Goal: Task Accomplishment & Management: Use online tool/utility

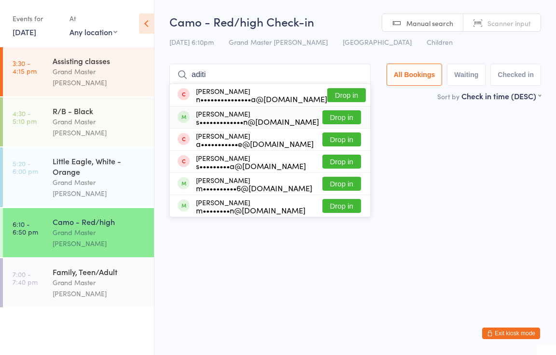
type input "aditi"
click at [345, 120] on button "Drop in" at bounding box center [341, 117] width 39 height 14
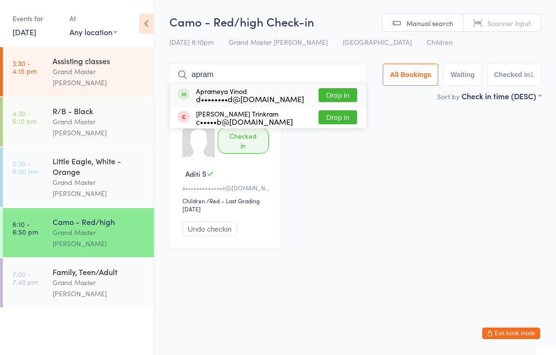
type input "apram"
click at [333, 94] on button "Drop in" at bounding box center [337, 95] width 39 height 14
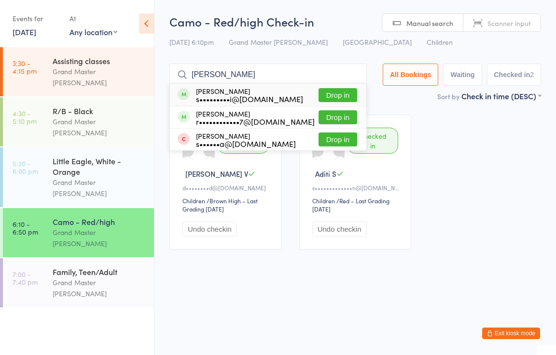
type input "[PERSON_NAME]"
click at [333, 94] on button "Drop in" at bounding box center [337, 95] width 39 height 14
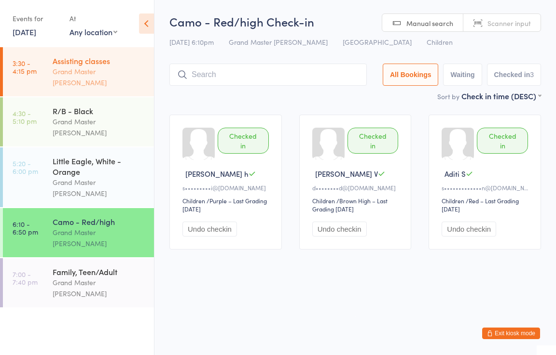
click at [80, 71] on div "Grand Master [PERSON_NAME]" at bounding box center [99, 77] width 93 height 22
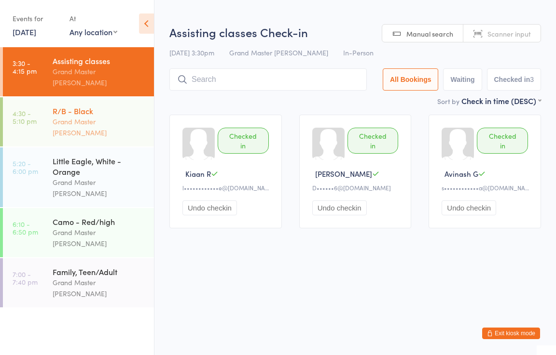
click at [80, 106] on div "R/B - Black" at bounding box center [99, 111] width 93 height 11
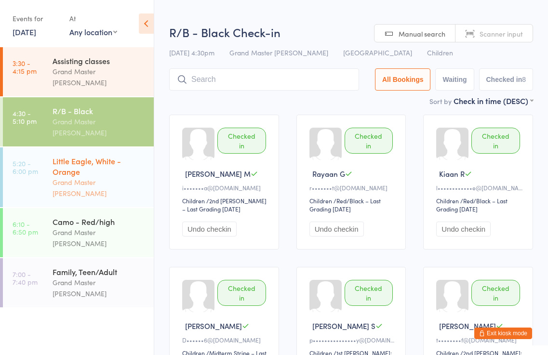
click at [85, 156] on div "Little Eagle, White - Orange" at bounding box center [99, 166] width 93 height 21
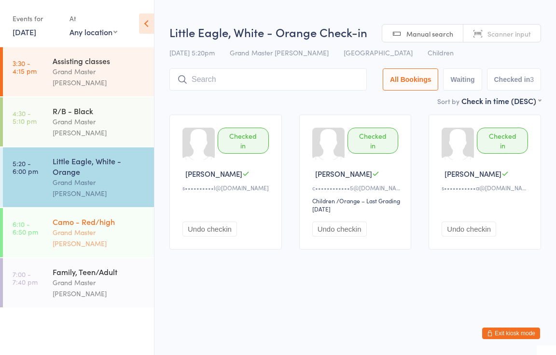
click at [96, 227] on div "Grand Master [PERSON_NAME]" at bounding box center [99, 238] width 93 height 22
